Goal: Task Accomplishment & Management: Manage account settings

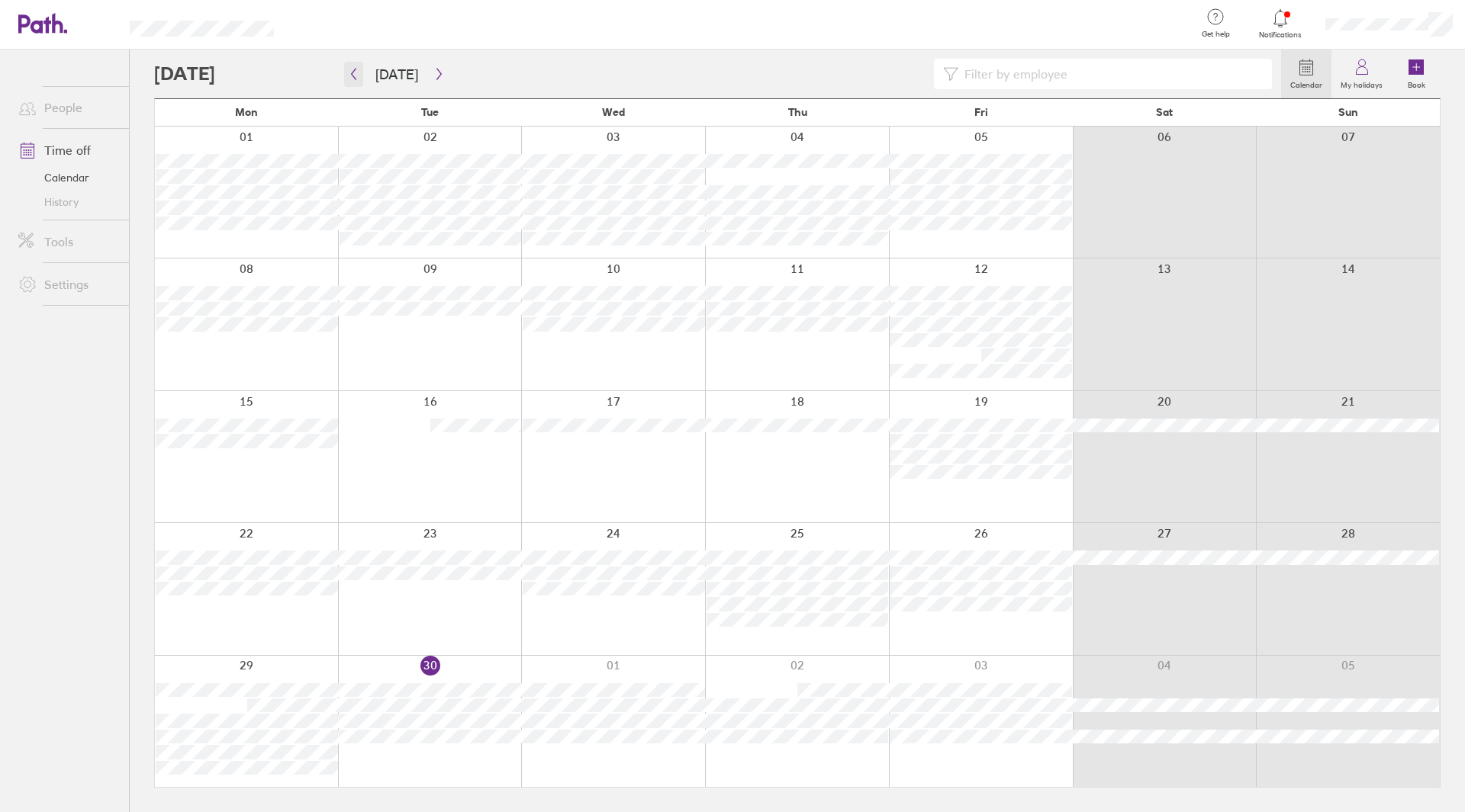
click at [348, 73] on icon "button" at bounding box center [354, 74] width 12 height 12
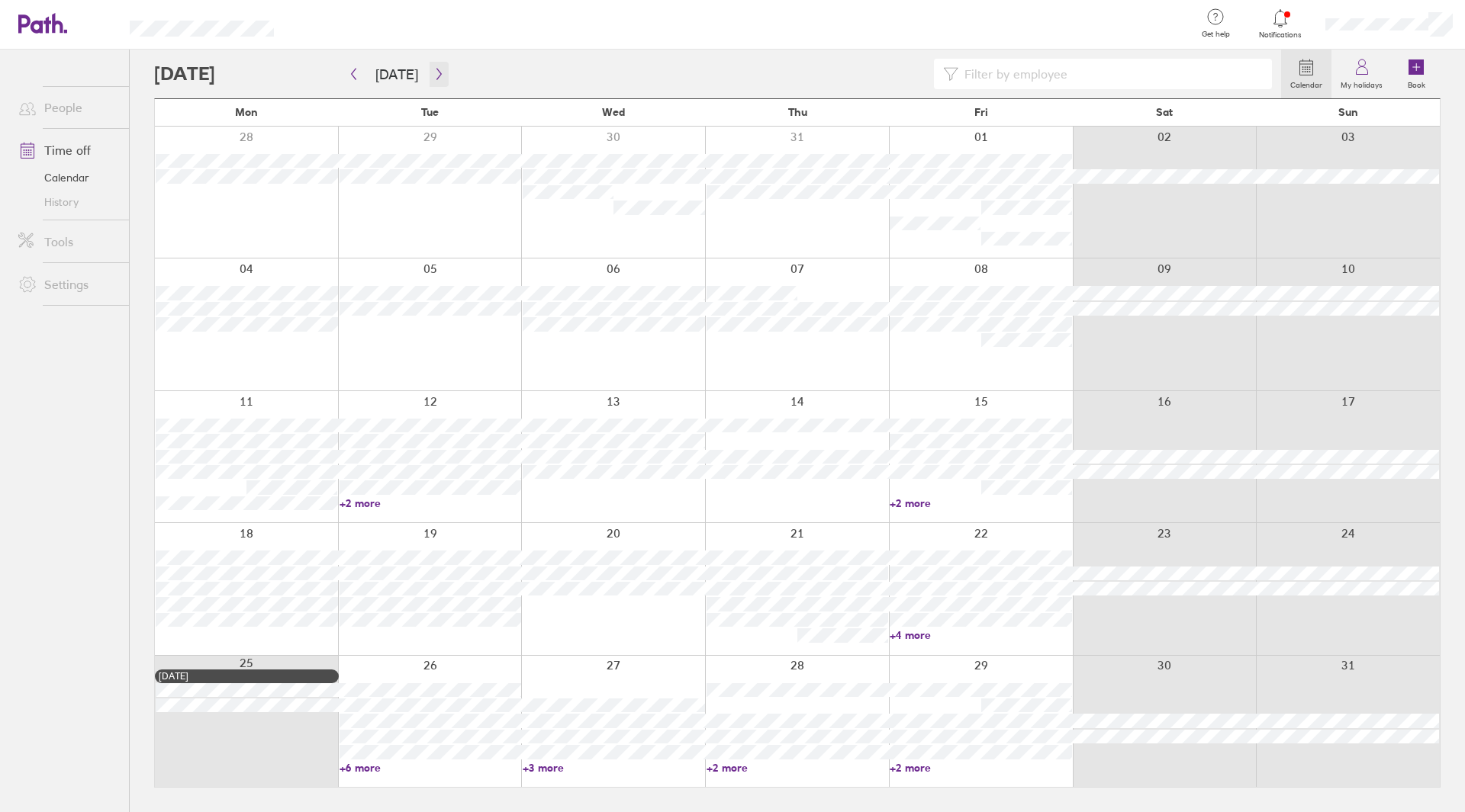
click at [435, 78] on icon "button" at bounding box center [439, 74] width 12 height 12
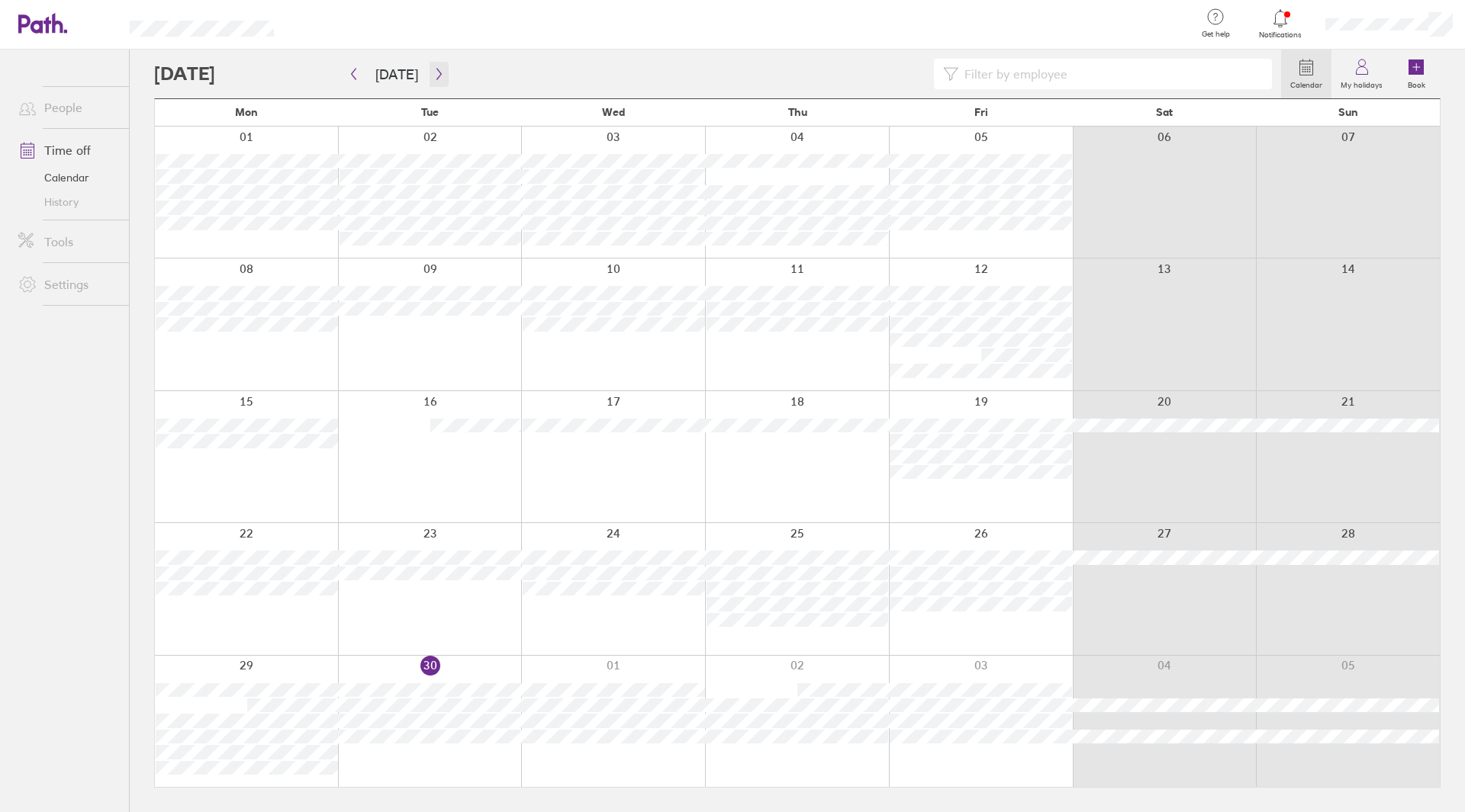
click at [437, 79] on icon "button" at bounding box center [439, 74] width 12 height 12
